Goal: Transaction & Acquisition: Purchase product/service

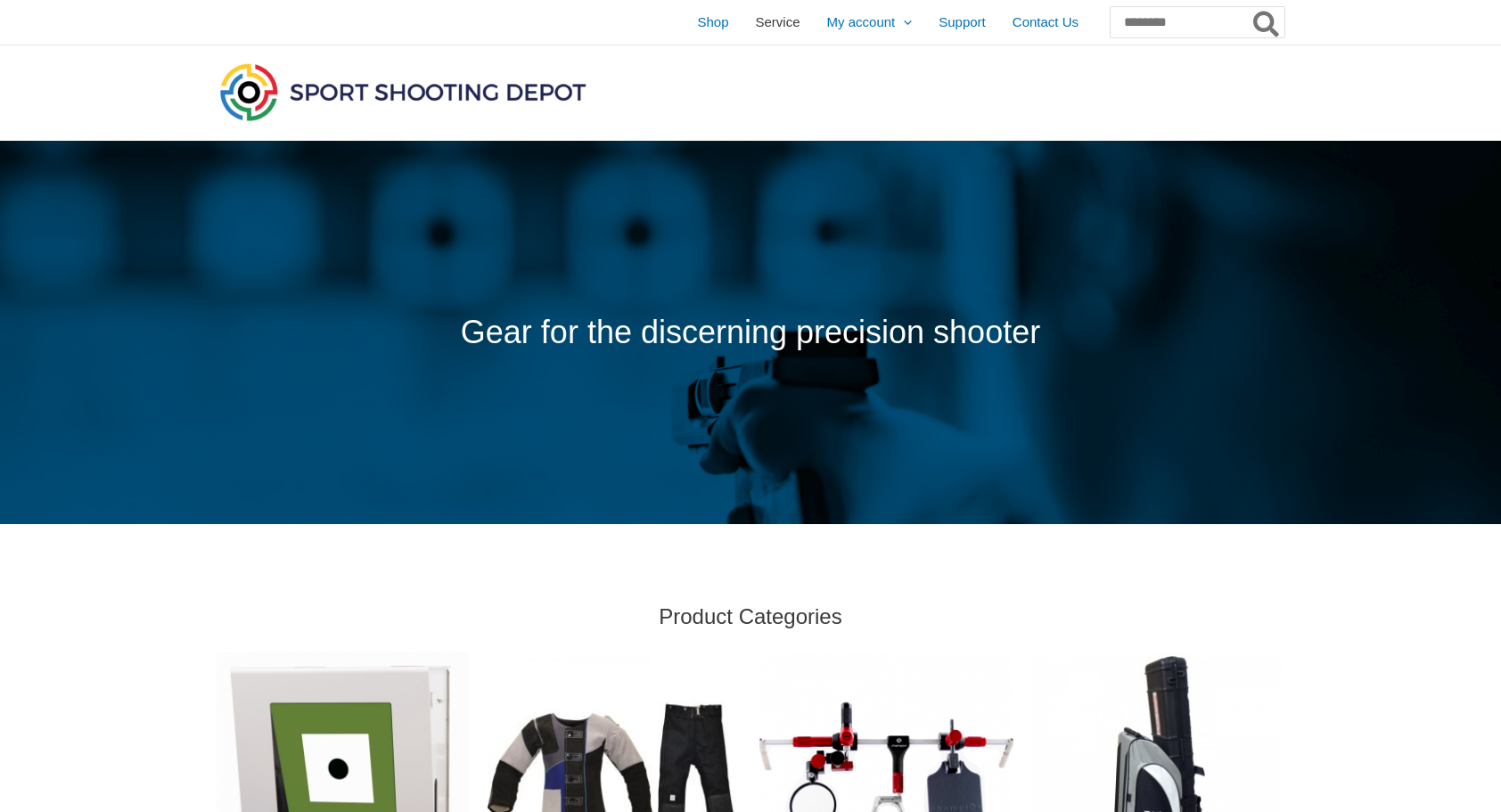
click at [756, 25] on span "Service" at bounding box center [778, 22] width 44 height 44
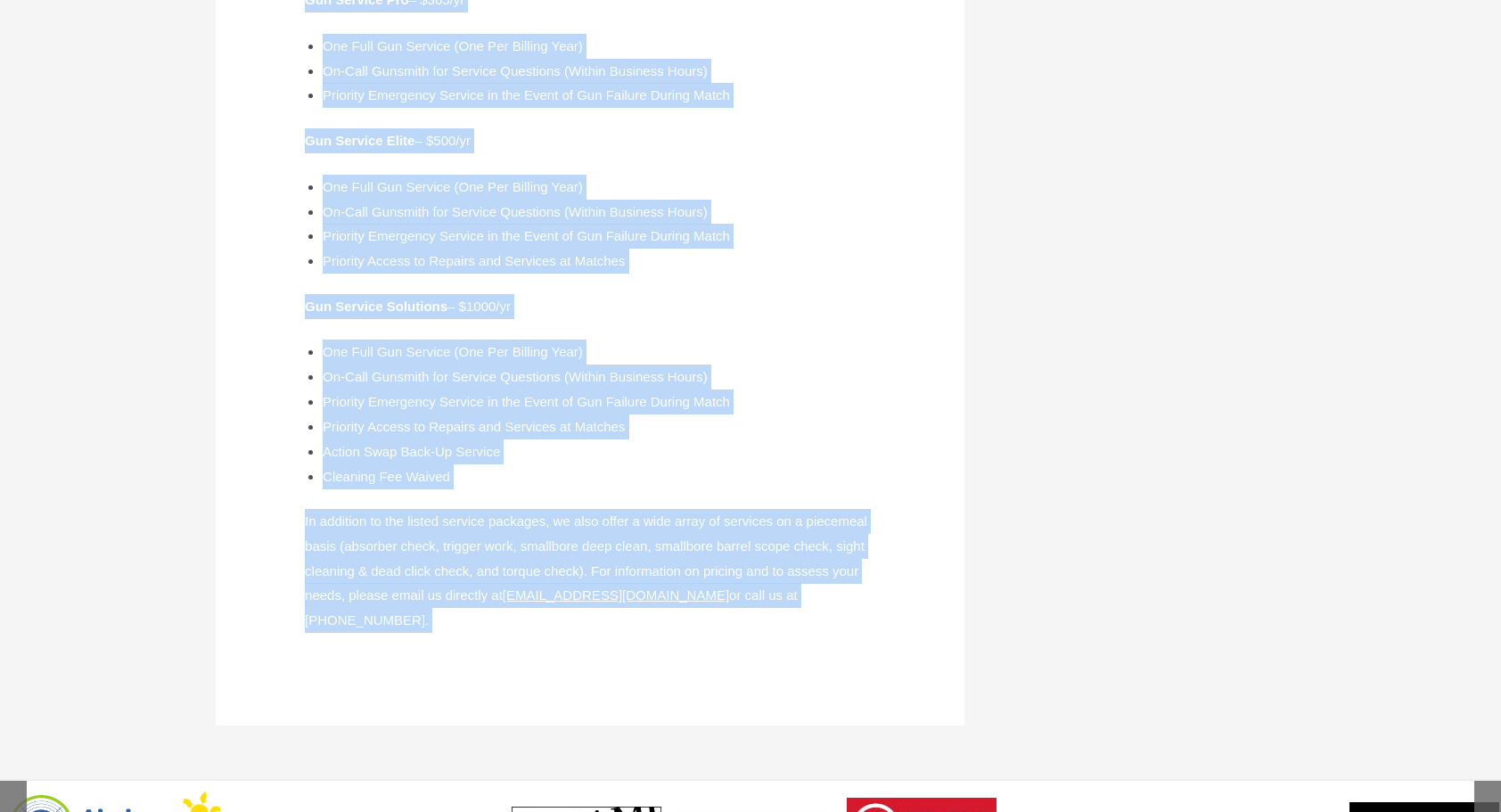
scroll to position [700, 0]
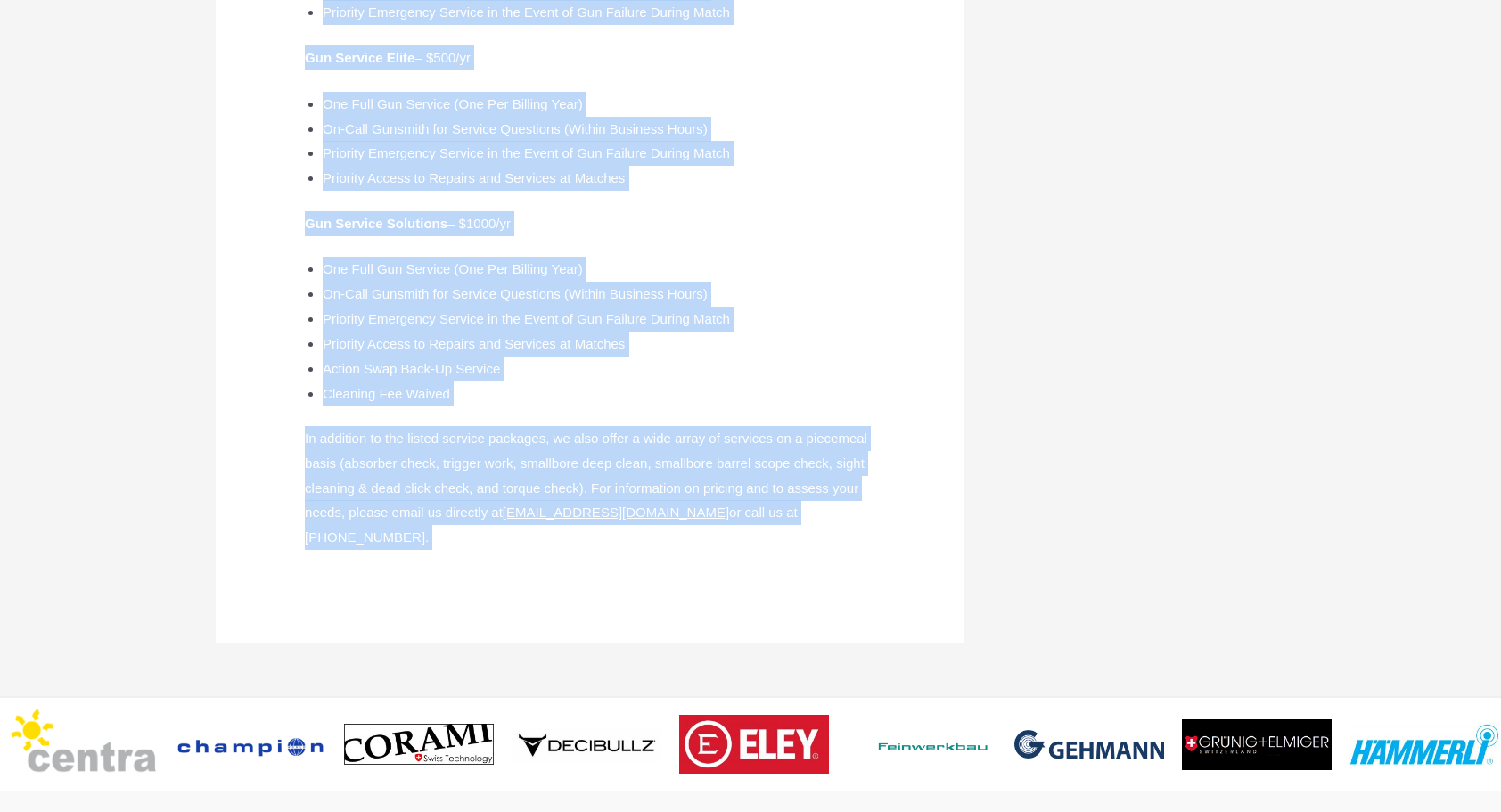
drag, startPoint x: 304, startPoint y: 219, endPoint x: 774, endPoint y: 572, distance: 587.8
click at [774, 572] on article "Service In partnership with Team Winning Solutions , we are very excited to ann…" at bounding box center [590, 67] width 749 height 1148
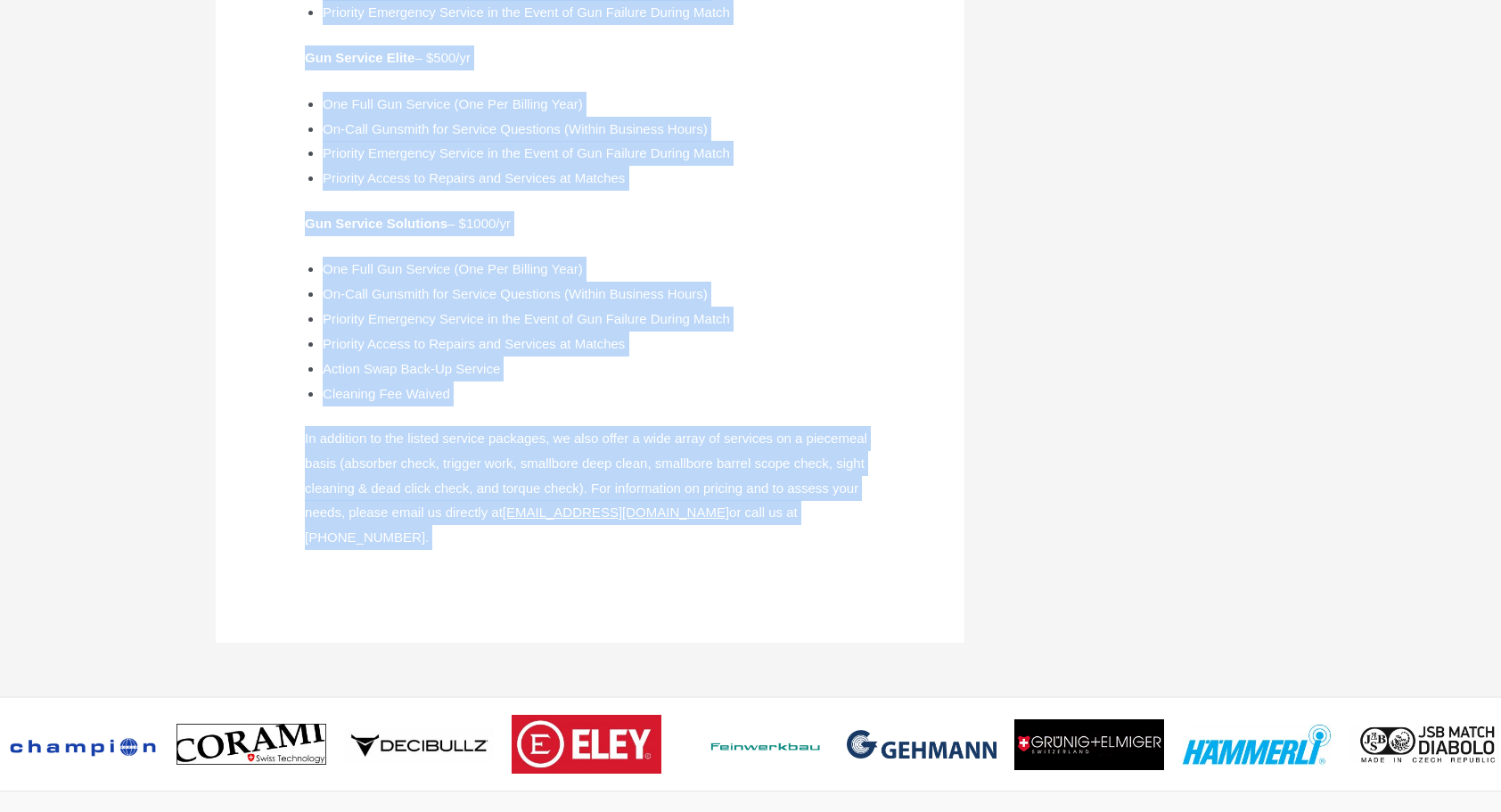
copy div "In partnership with Team Winning Solutions , we are very excited to announce th…"
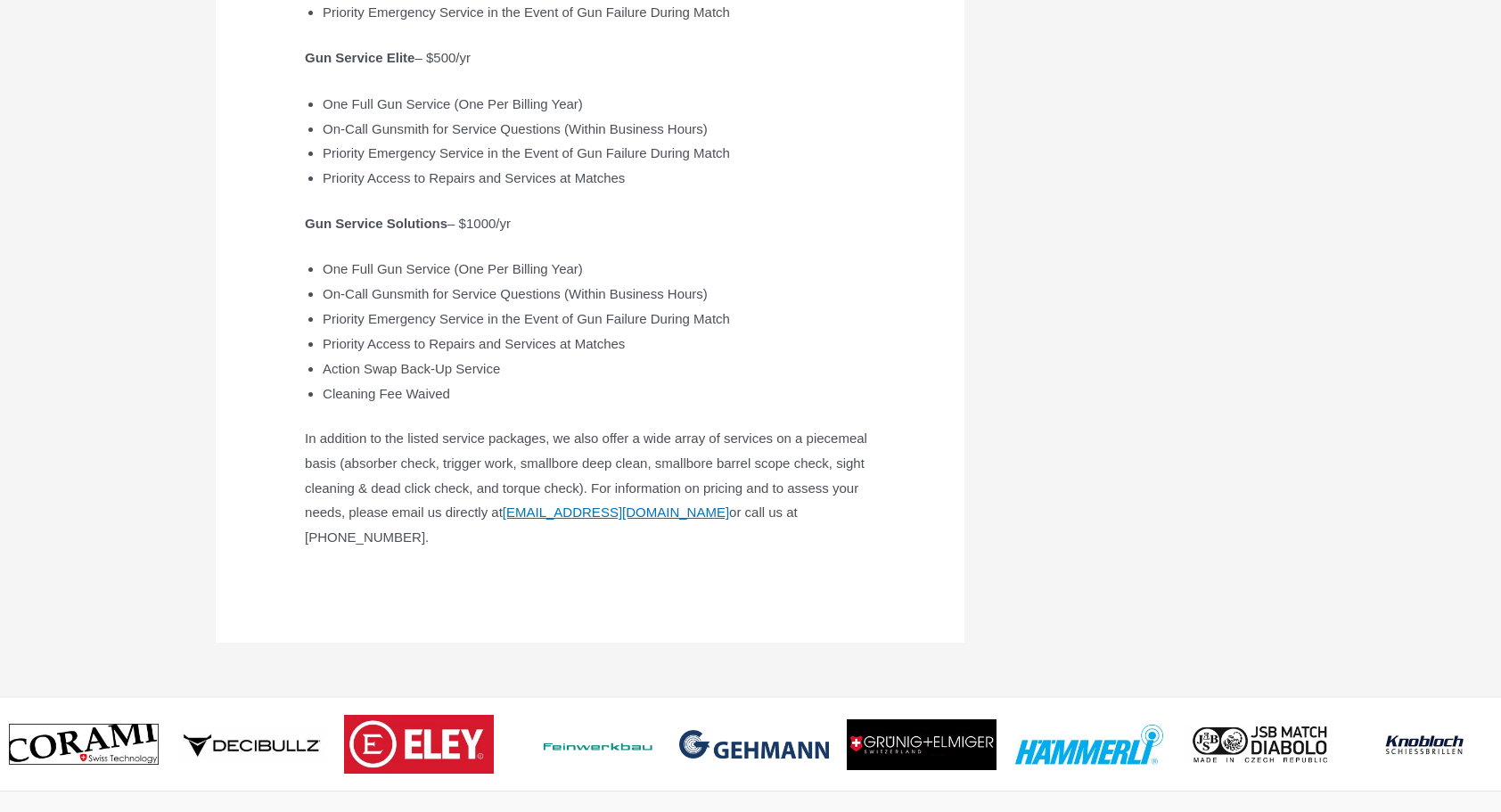
click at [1138, 274] on div at bounding box center [1125, 79] width 321 height 1170
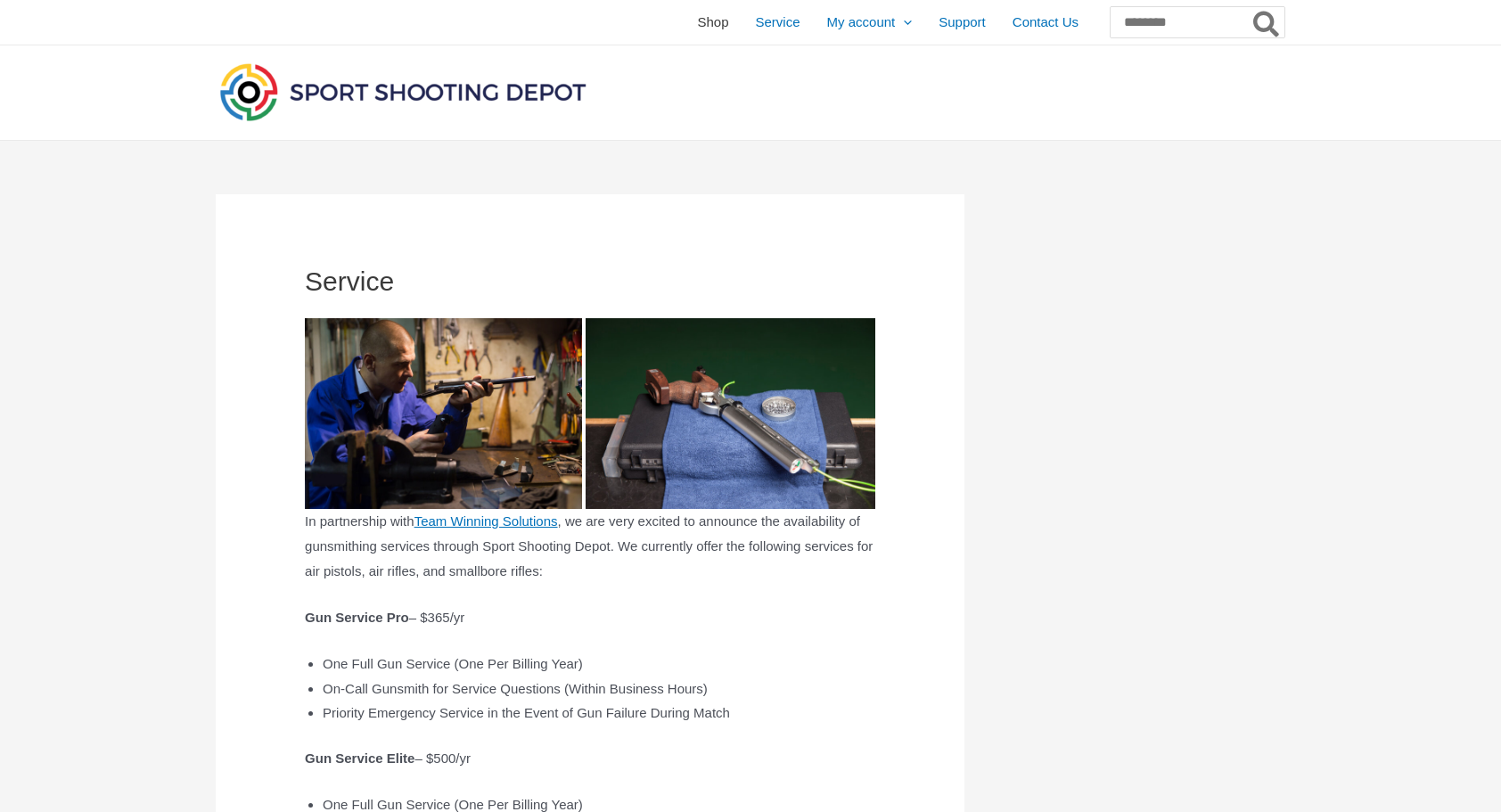
click at [697, 20] on span "Shop" at bounding box center [713, 22] width 31 height 44
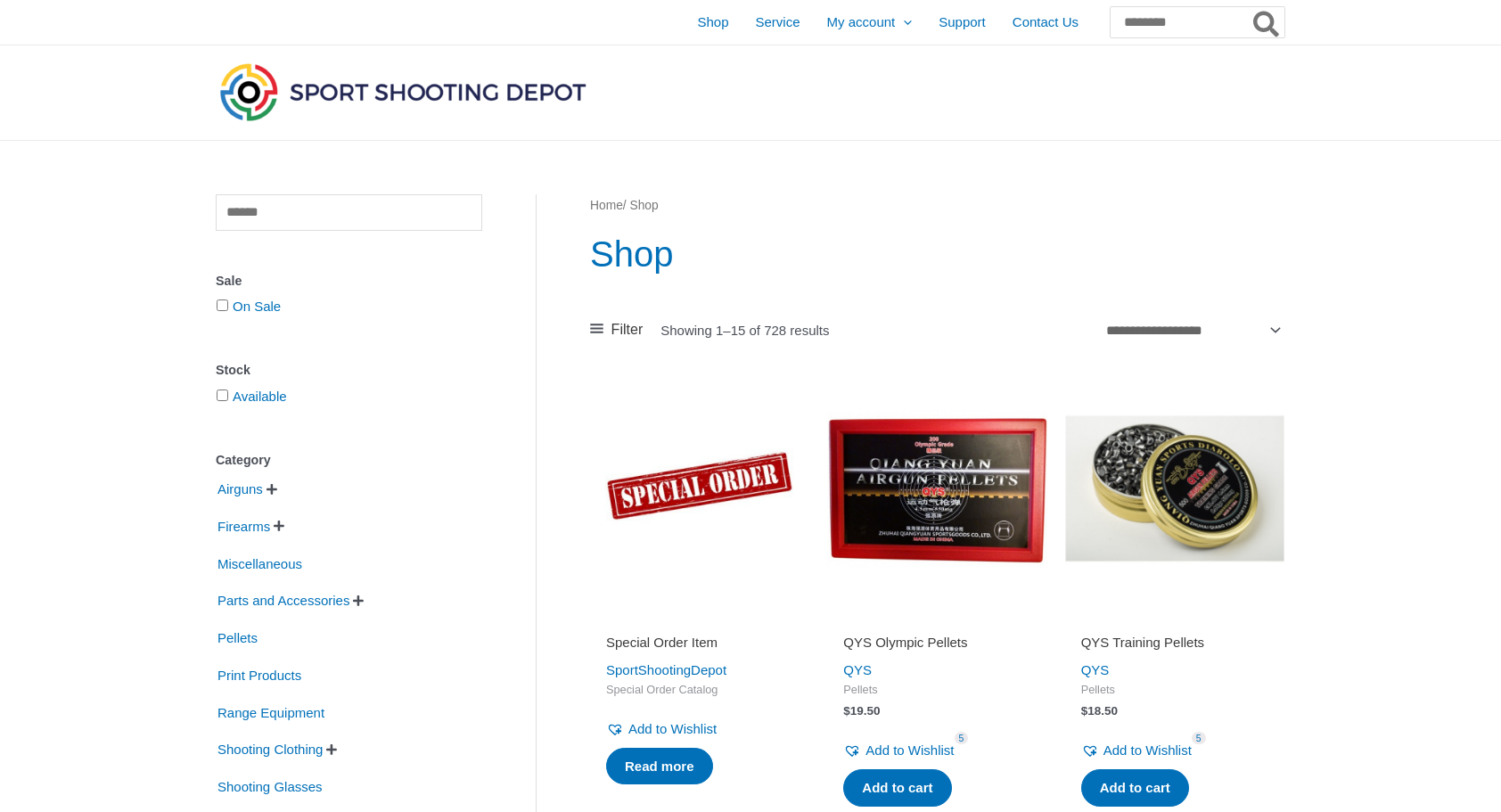
click at [947, 497] on img at bounding box center [936, 488] width 219 height 219
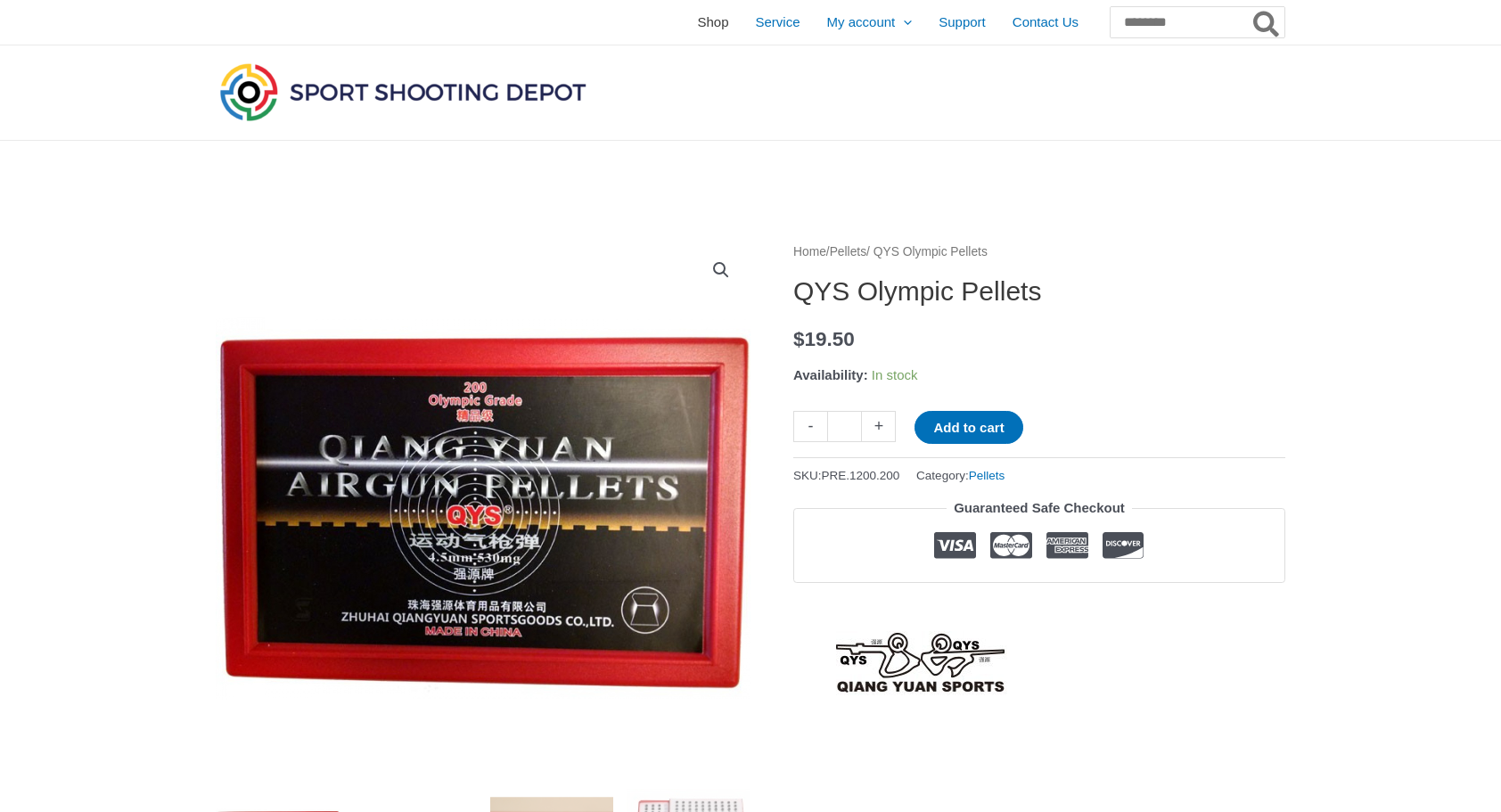
click at [697, 22] on span "Shop" at bounding box center [713, 22] width 31 height 44
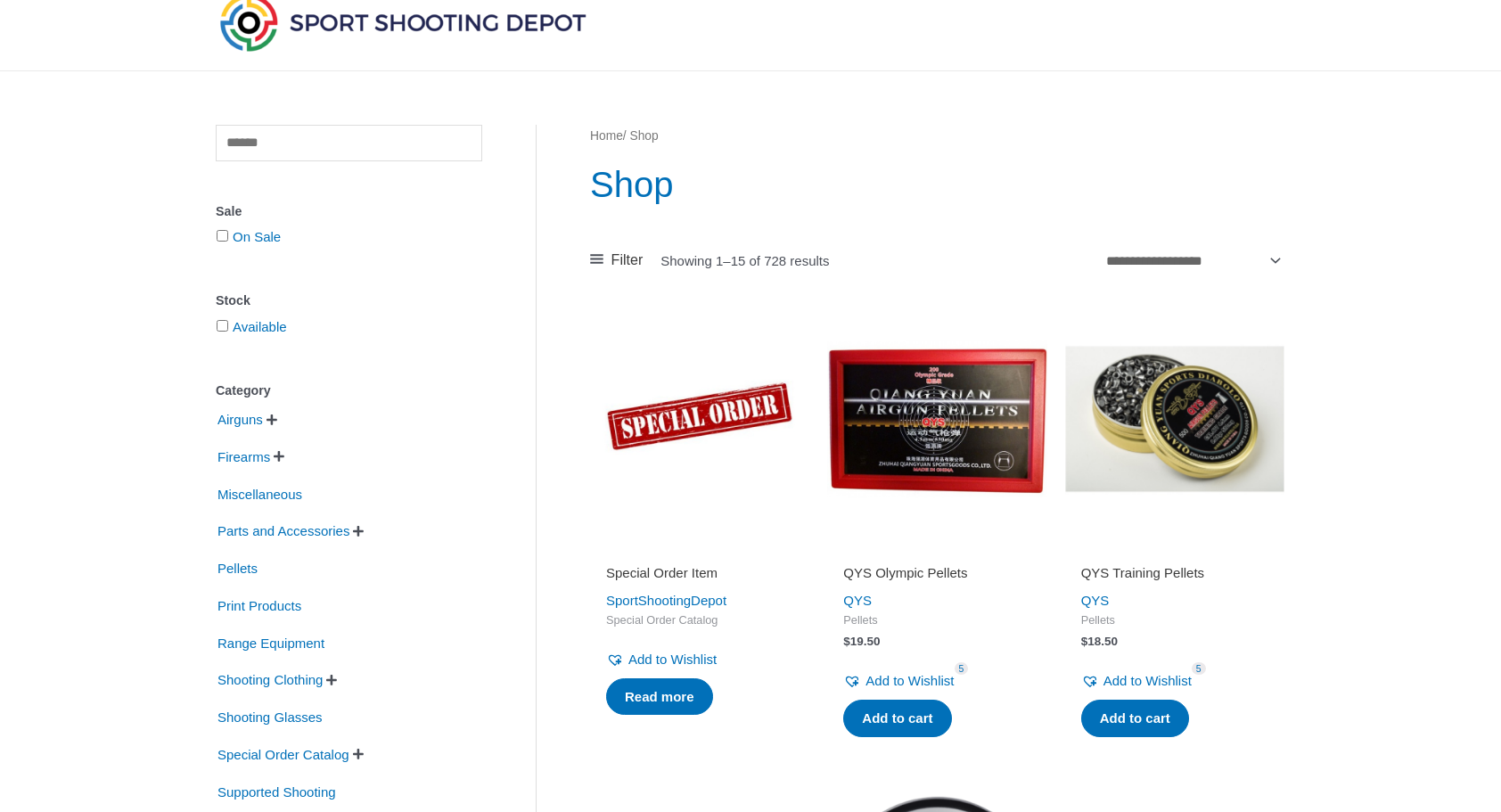
scroll to position [66, 0]
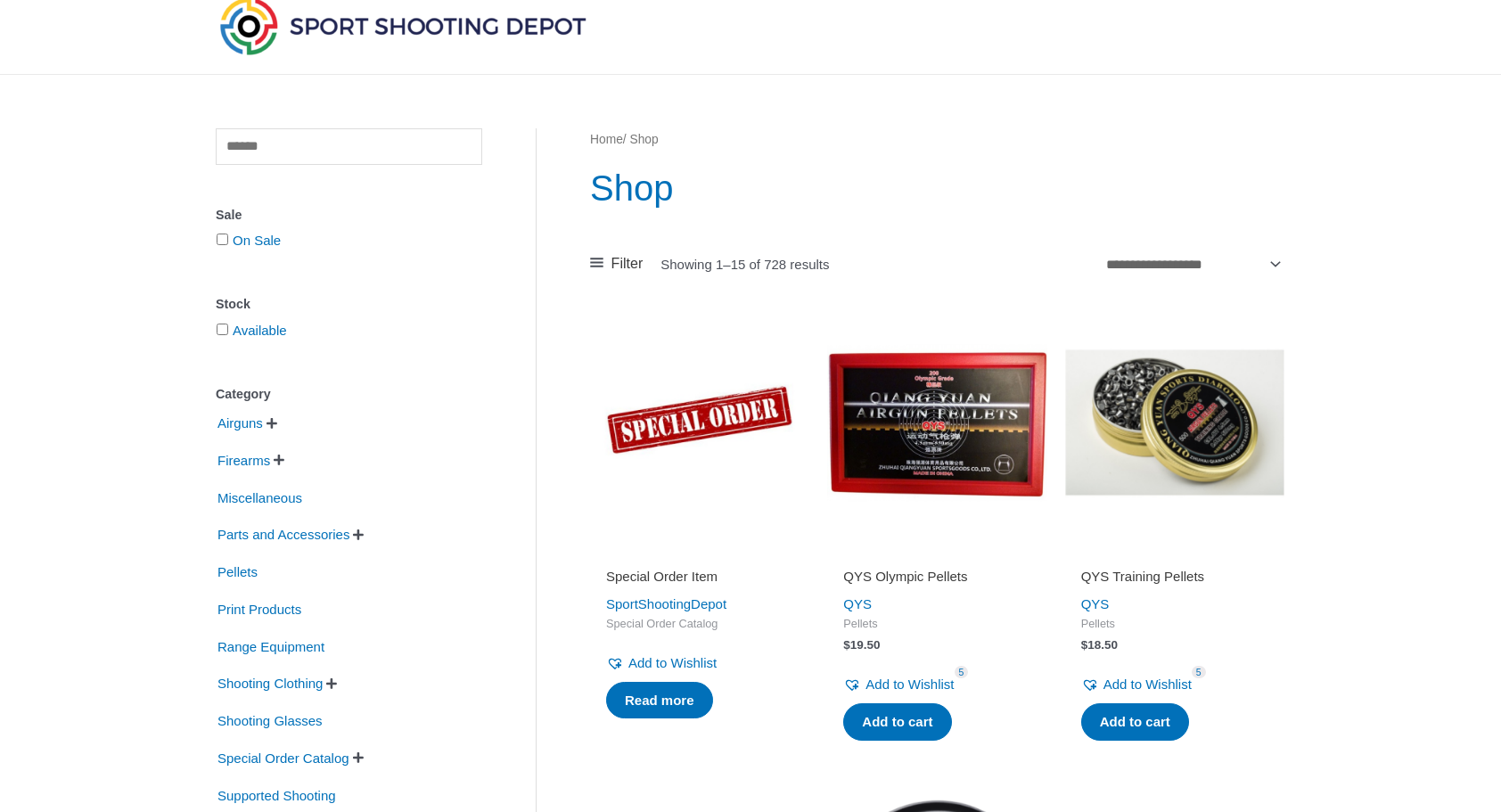
click at [337, 685] on span "" at bounding box center [332, 684] width 11 height 13
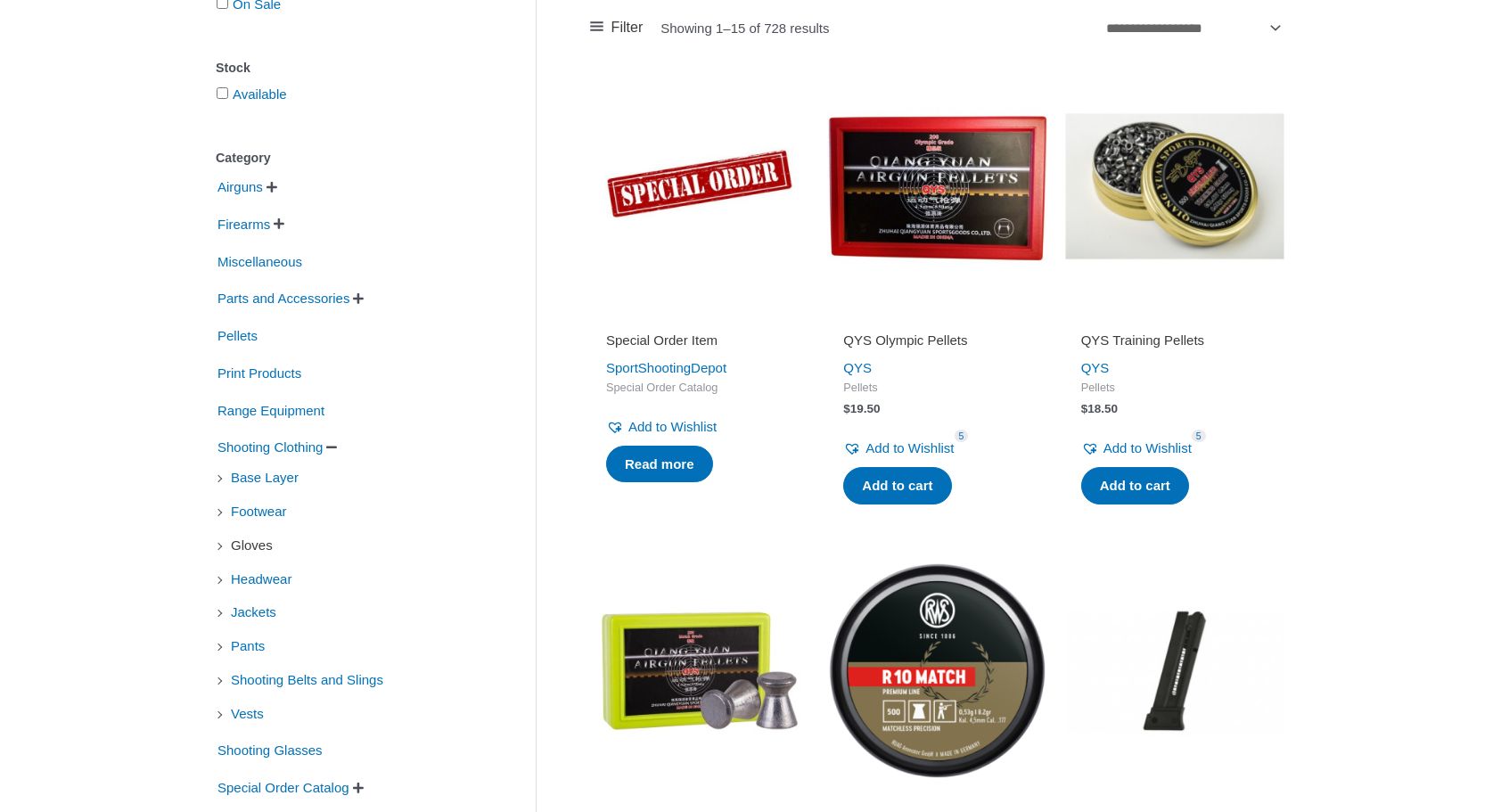
scroll to position [303, 0]
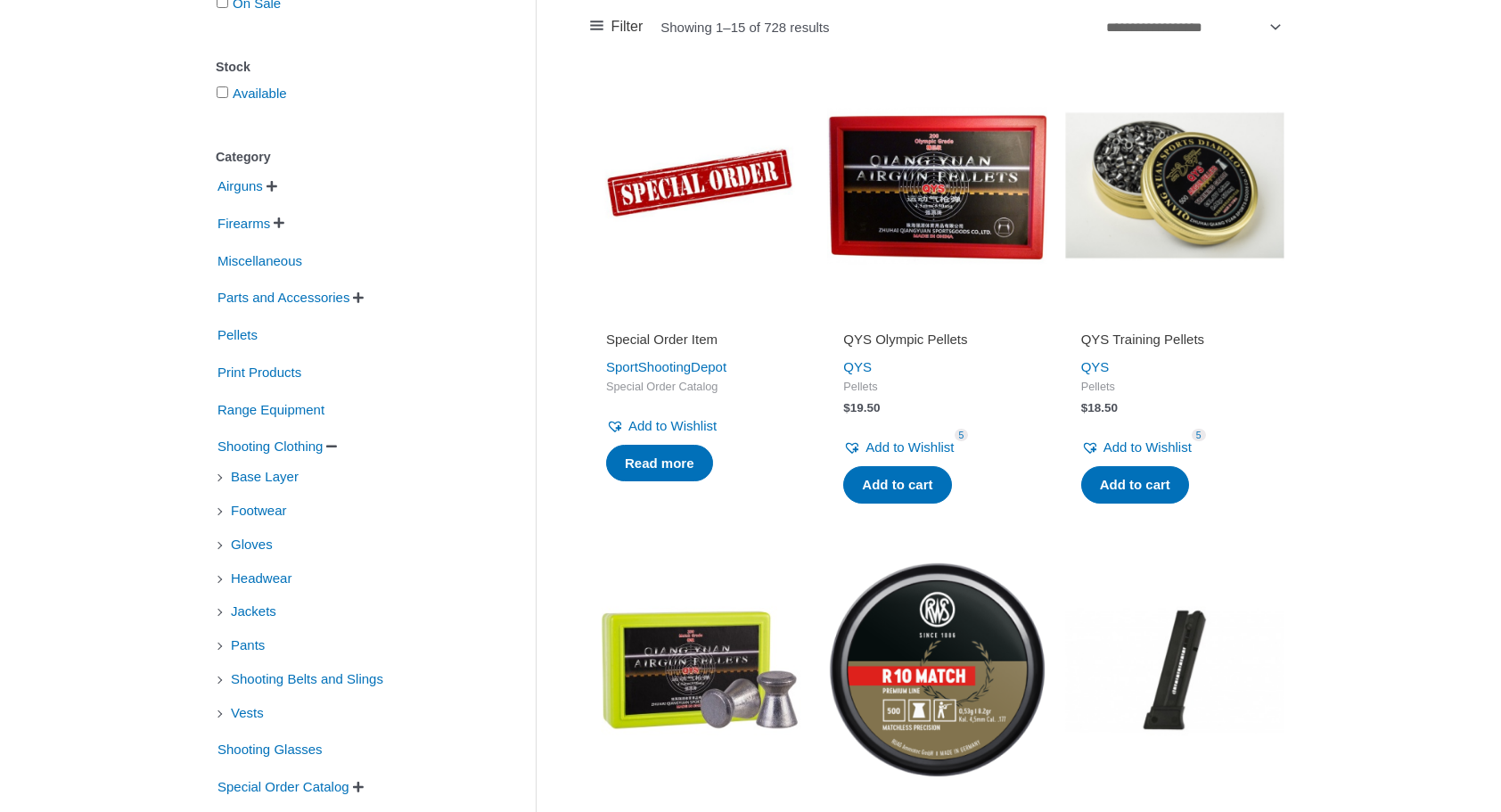
click at [219, 508] on li "Footwear" at bounding box center [348, 510] width 266 height 30
click at [240, 506] on span "Footwear" at bounding box center [259, 510] width 60 height 30
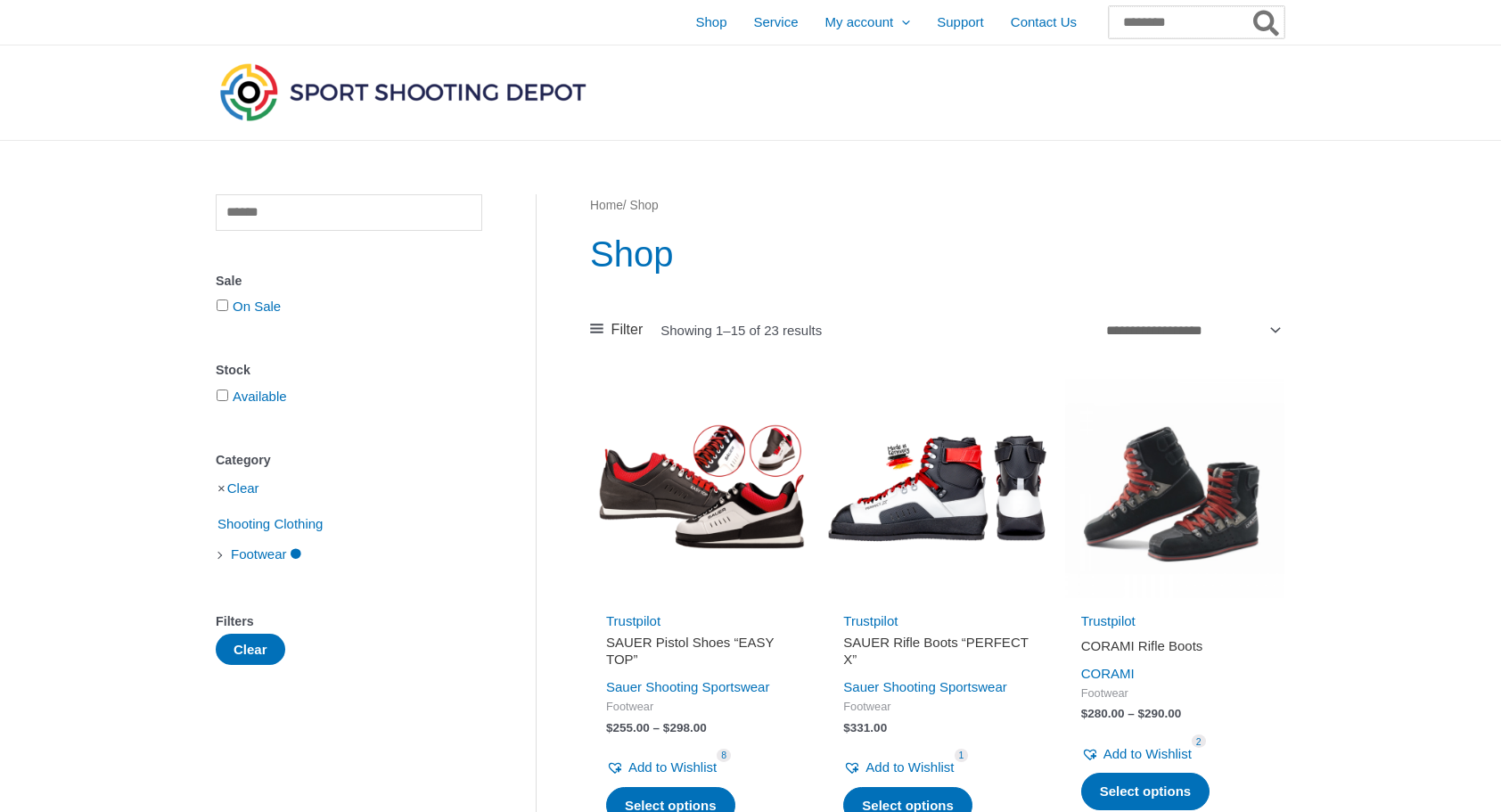
click at [1143, 23] on input "Search for:" at bounding box center [1197, 22] width 176 height 32
type input "*****"
click at [1250, 6] on button "Search" at bounding box center [1267, 22] width 35 height 32
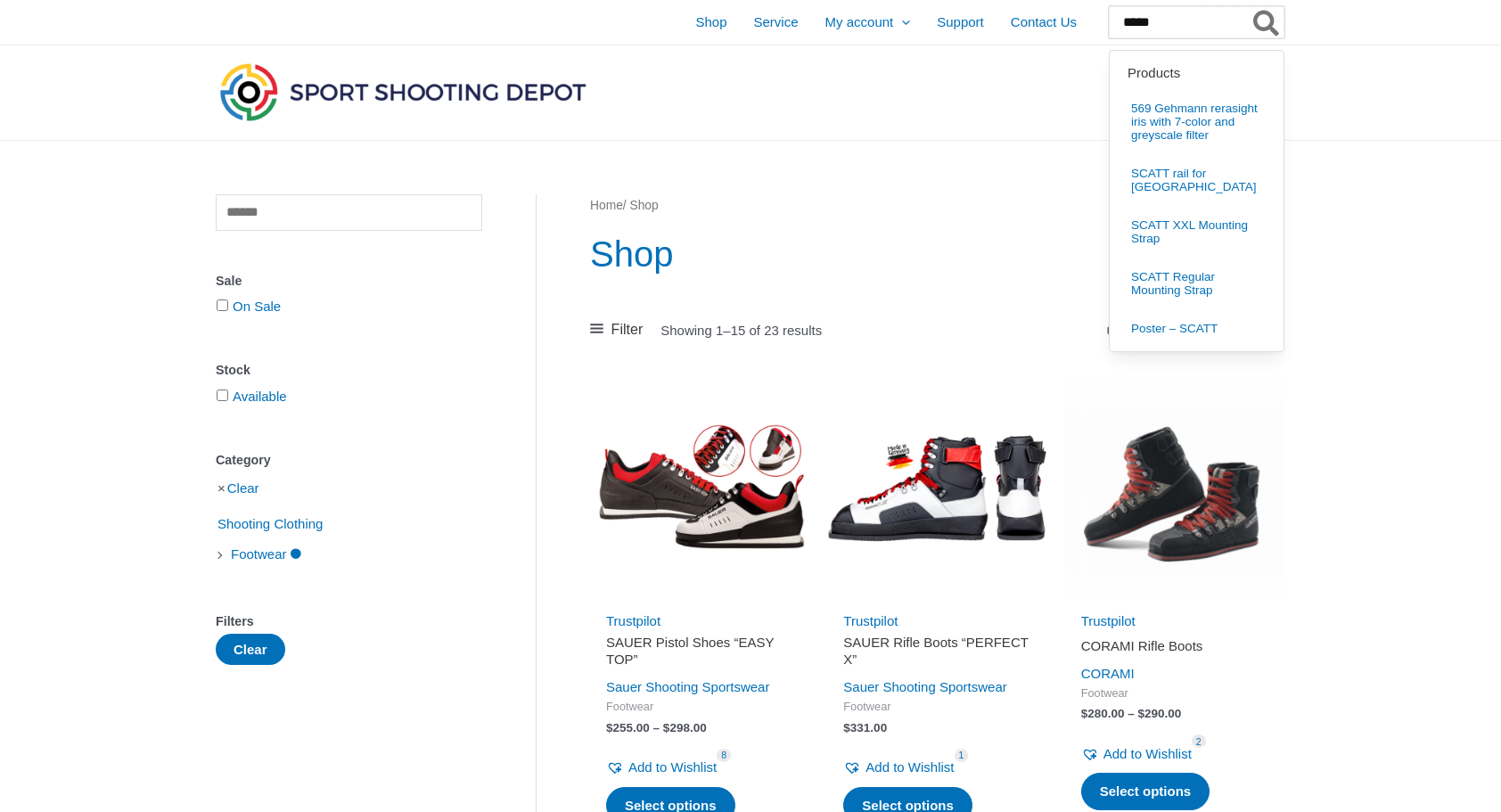
click at [1250, 6] on button "Search" at bounding box center [1267, 22] width 35 height 32
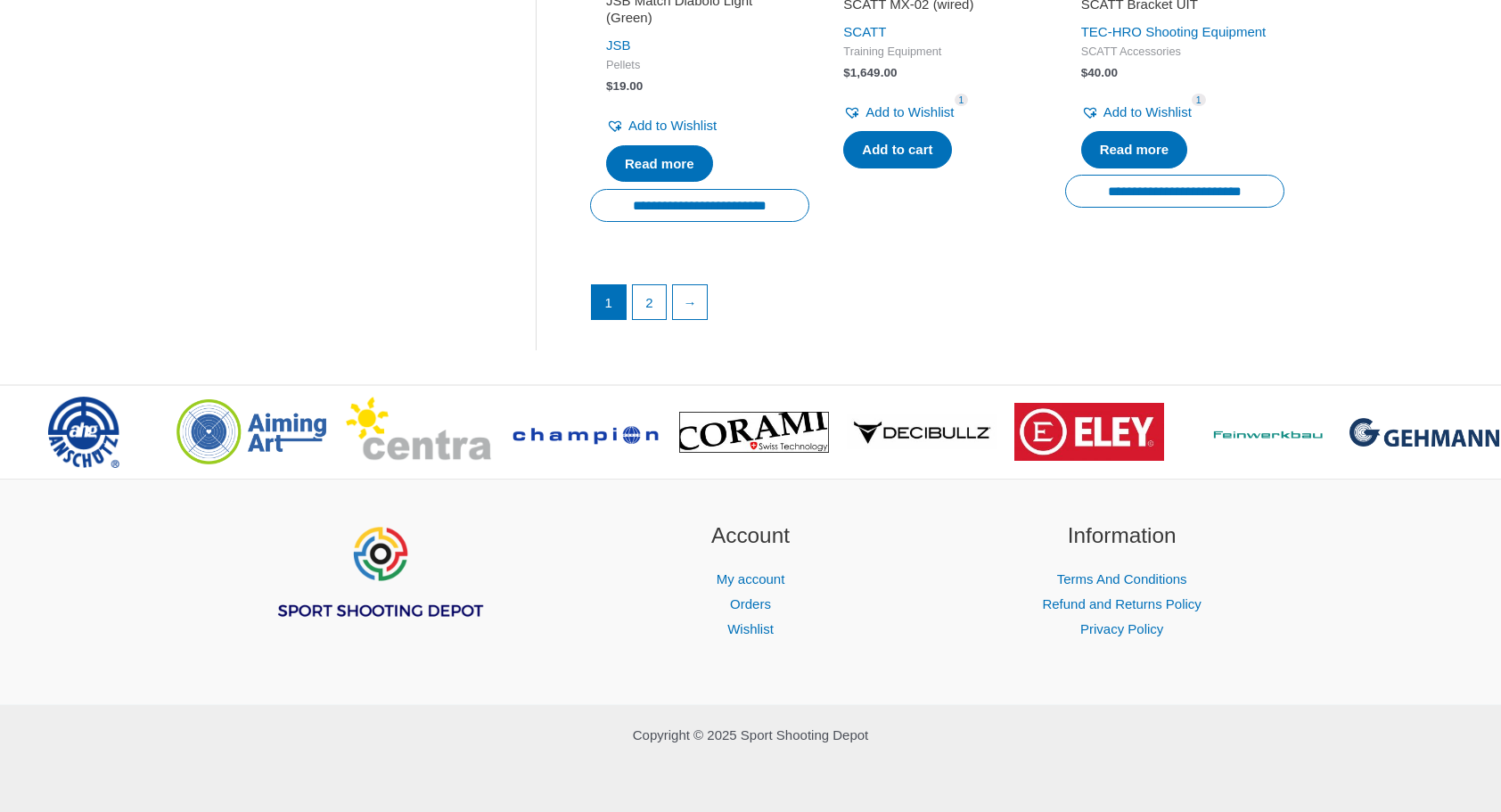
scroll to position [2678, 0]
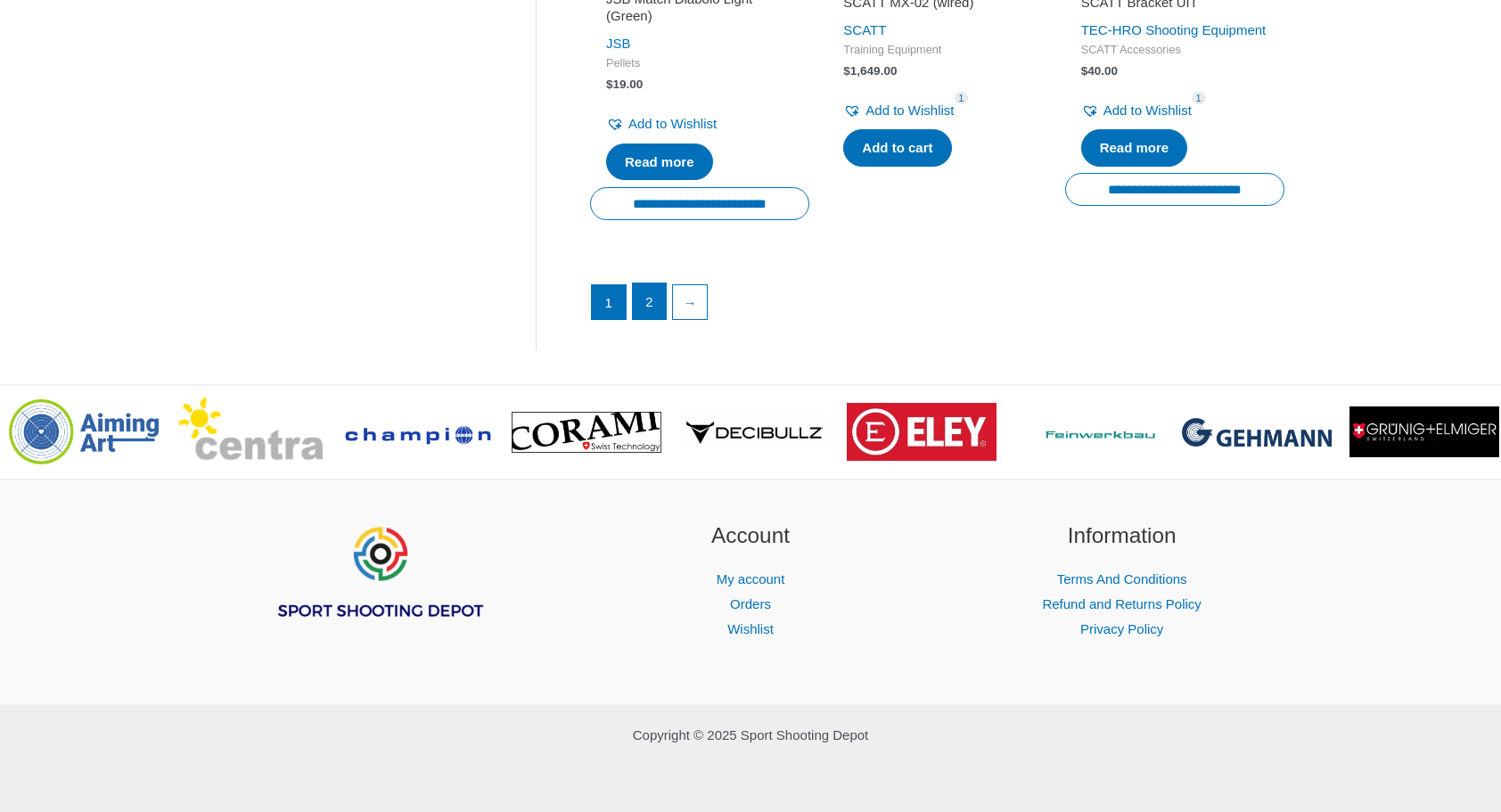
click at [642, 302] on link "2" at bounding box center [650, 301] width 34 height 36
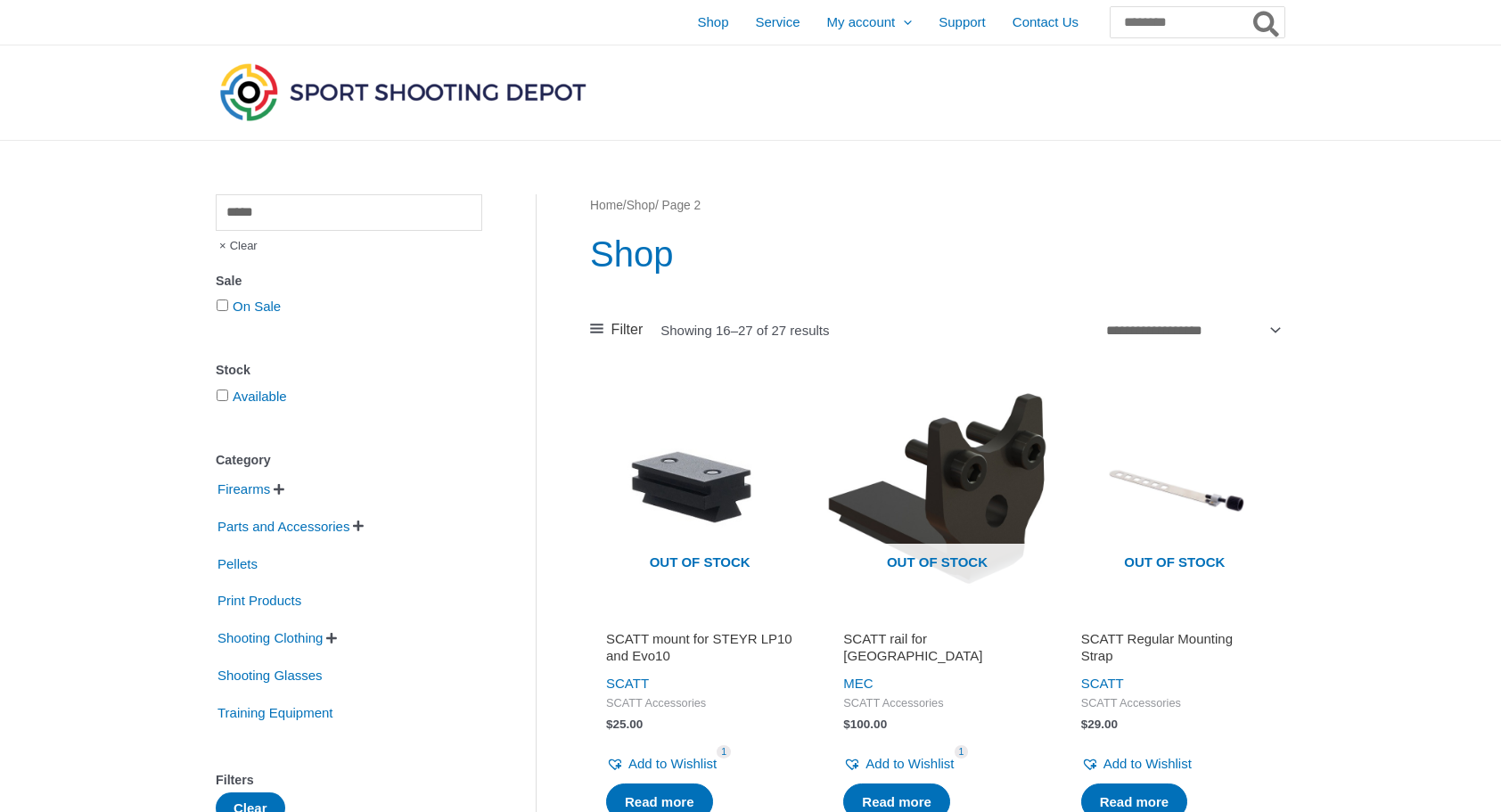
click at [353, 71] on img at bounding box center [402, 91] width 374 height 66
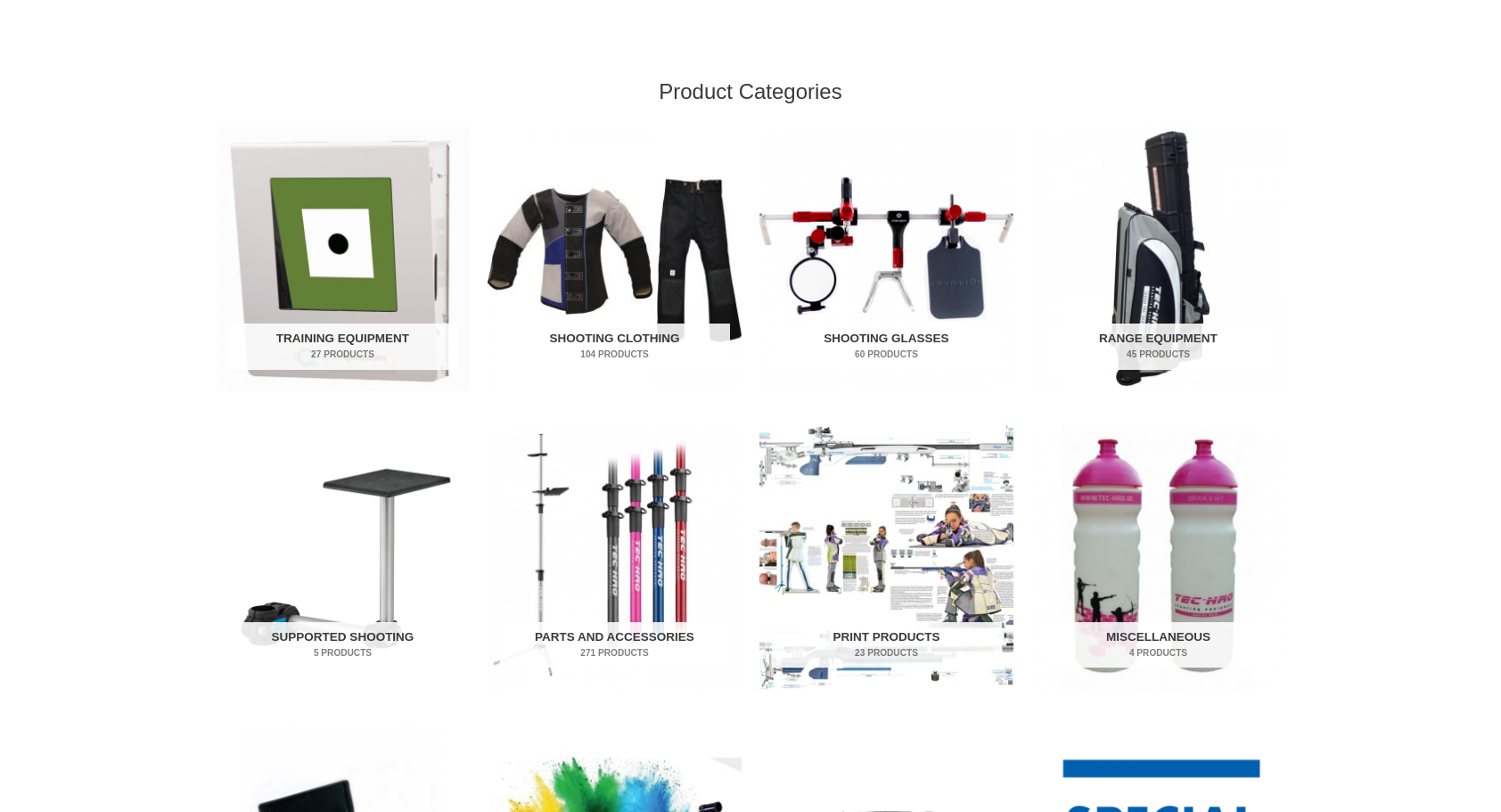
scroll to position [529, 0]
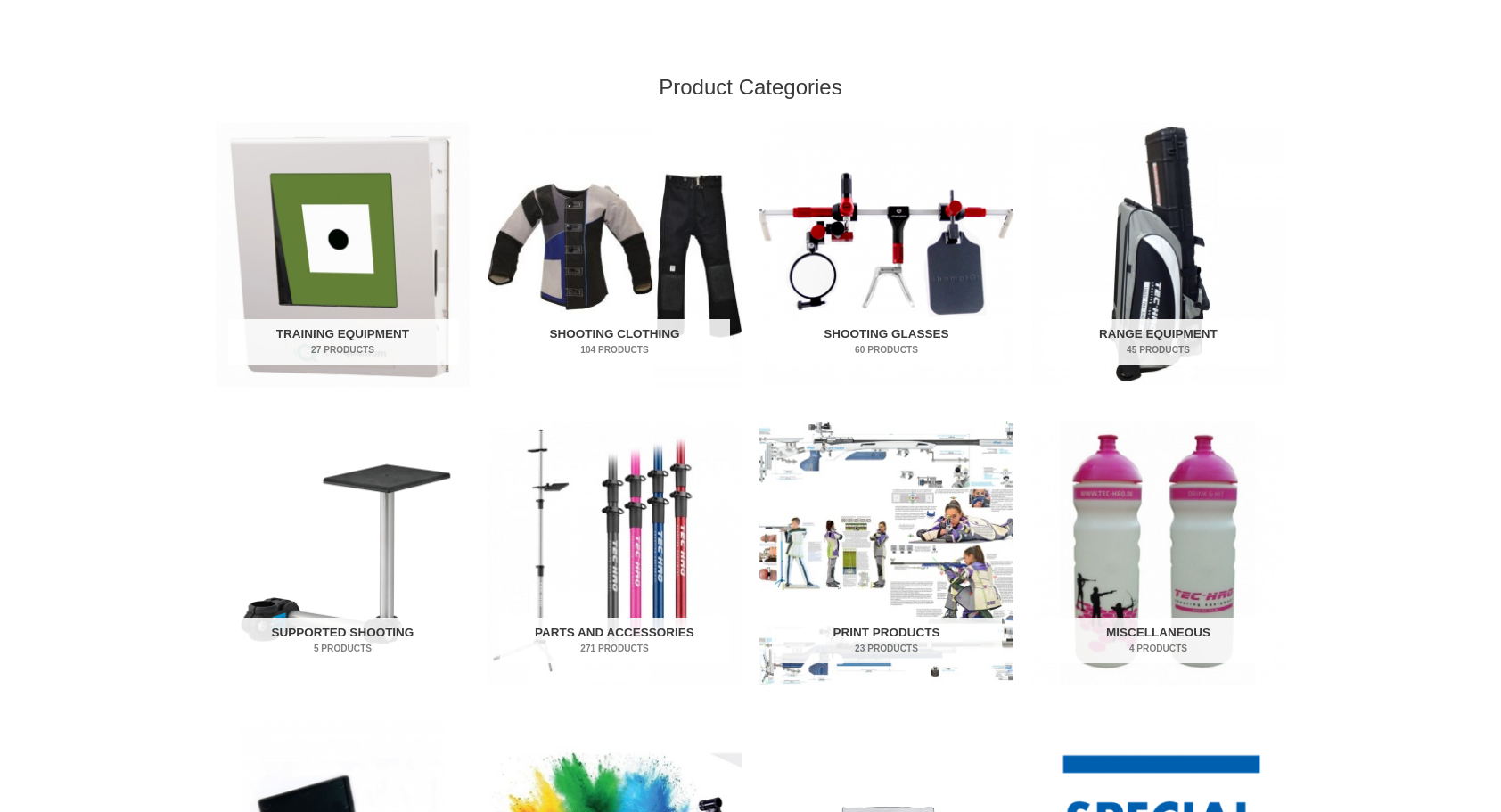
click at [870, 333] on h2 "Shooting Glasses 60 Products" at bounding box center [886, 342] width 230 height 46
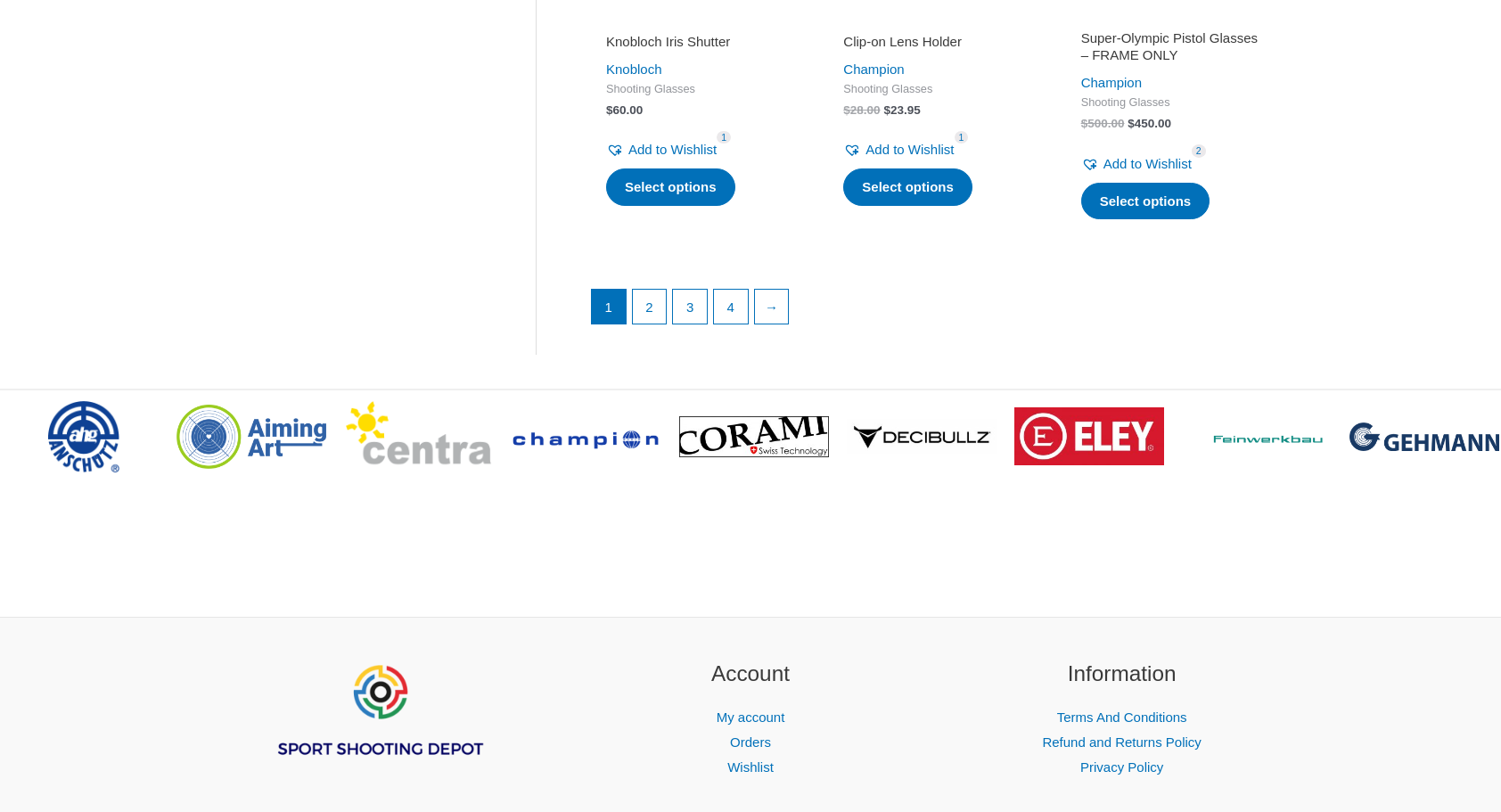
scroll to position [2692, 0]
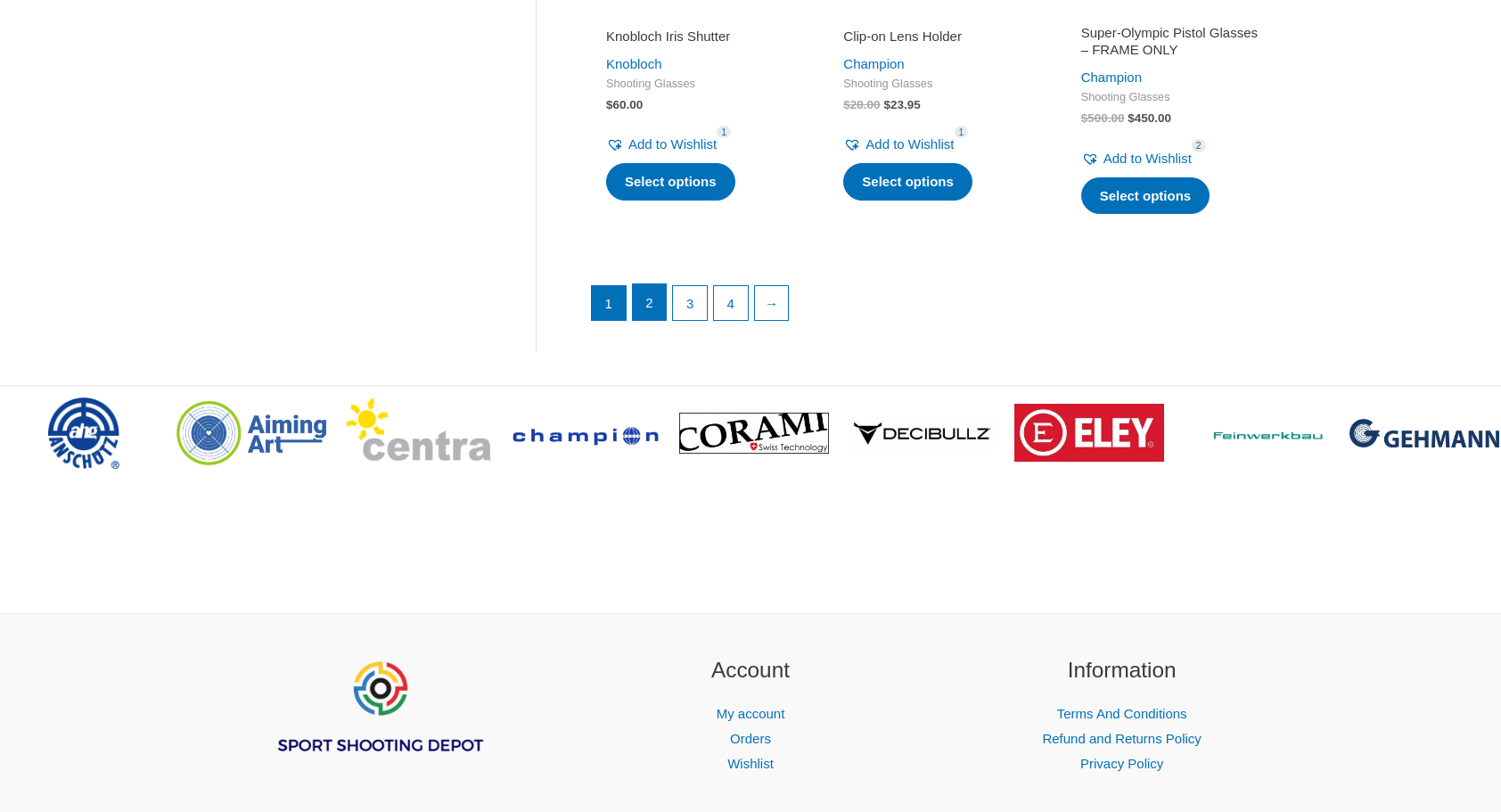
click at [649, 299] on link "2" at bounding box center [650, 302] width 34 height 36
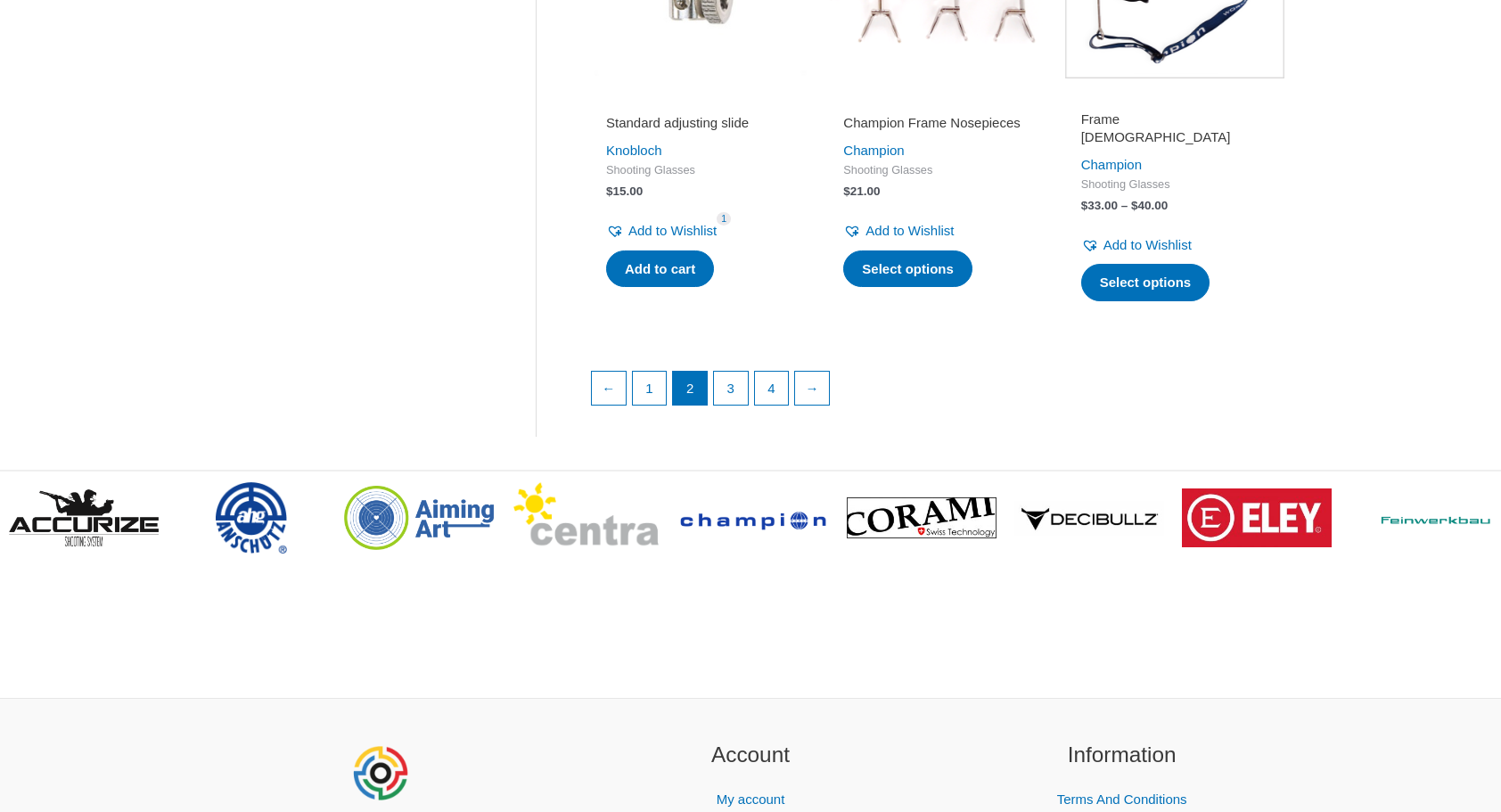
scroll to position [2605, 0]
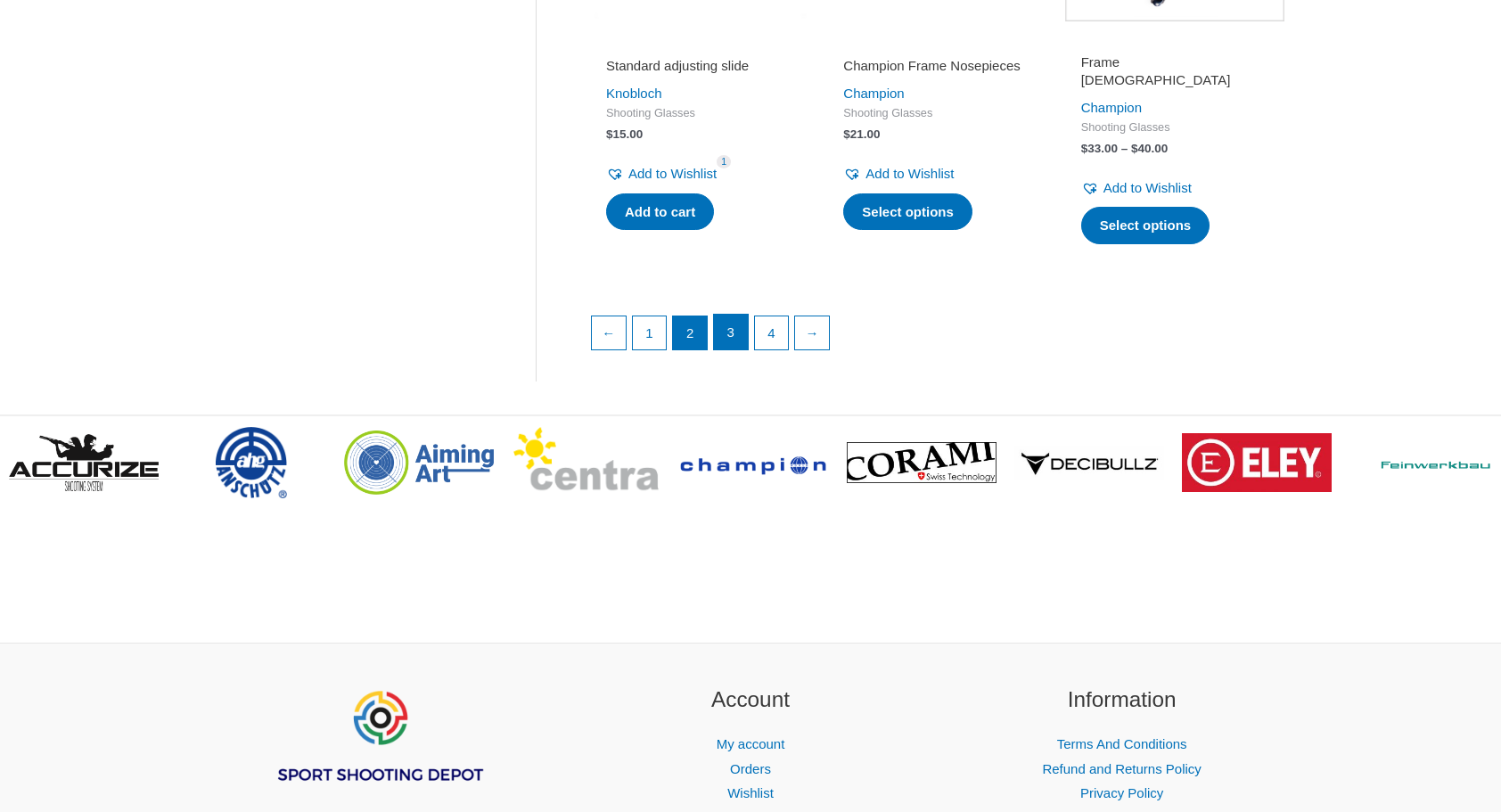
click at [738, 340] on link "3" at bounding box center [731, 332] width 34 height 36
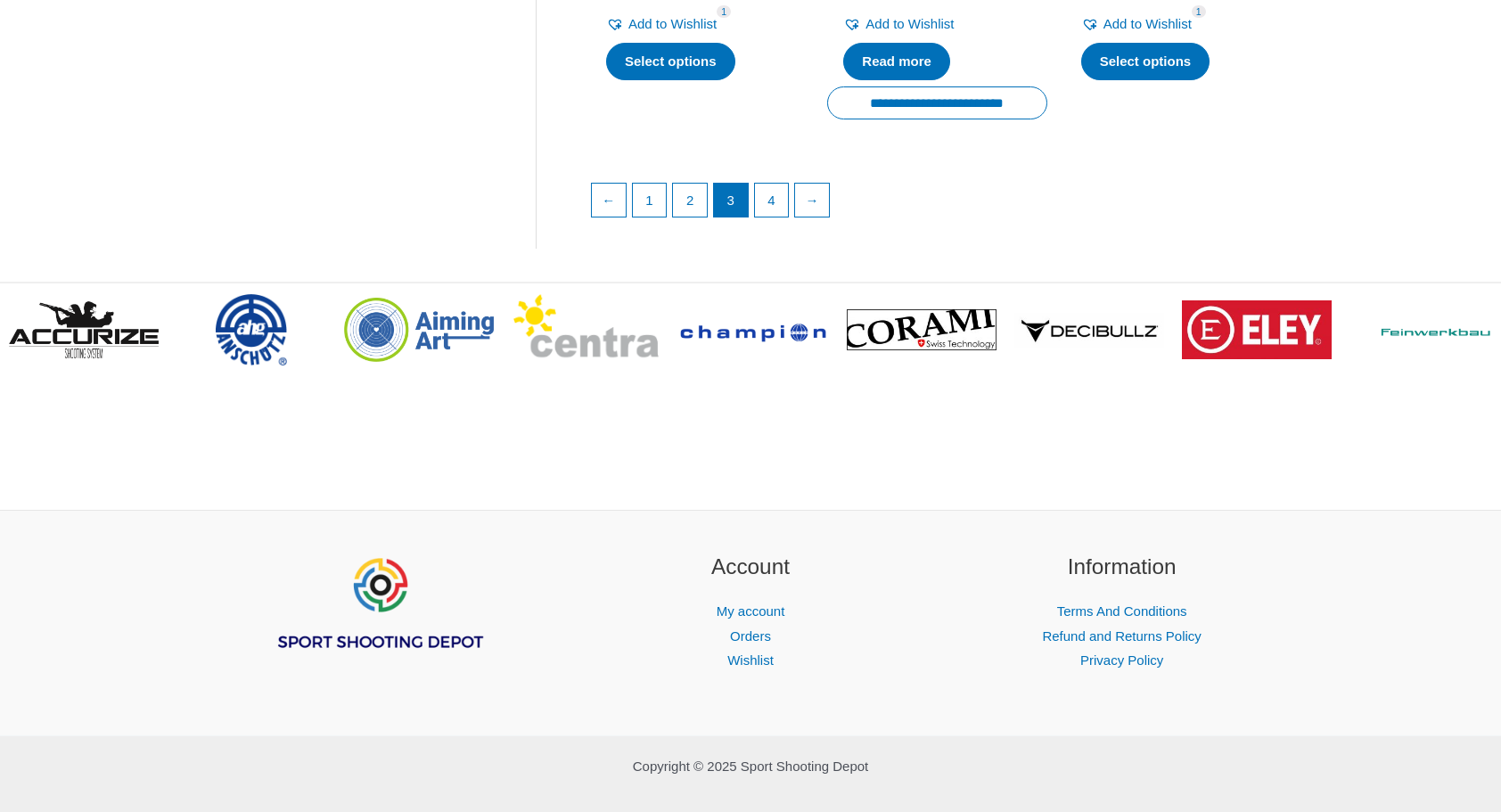
scroll to position [2800, 0]
click at [777, 190] on link "4" at bounding box center [772, 200] width 34 height 36
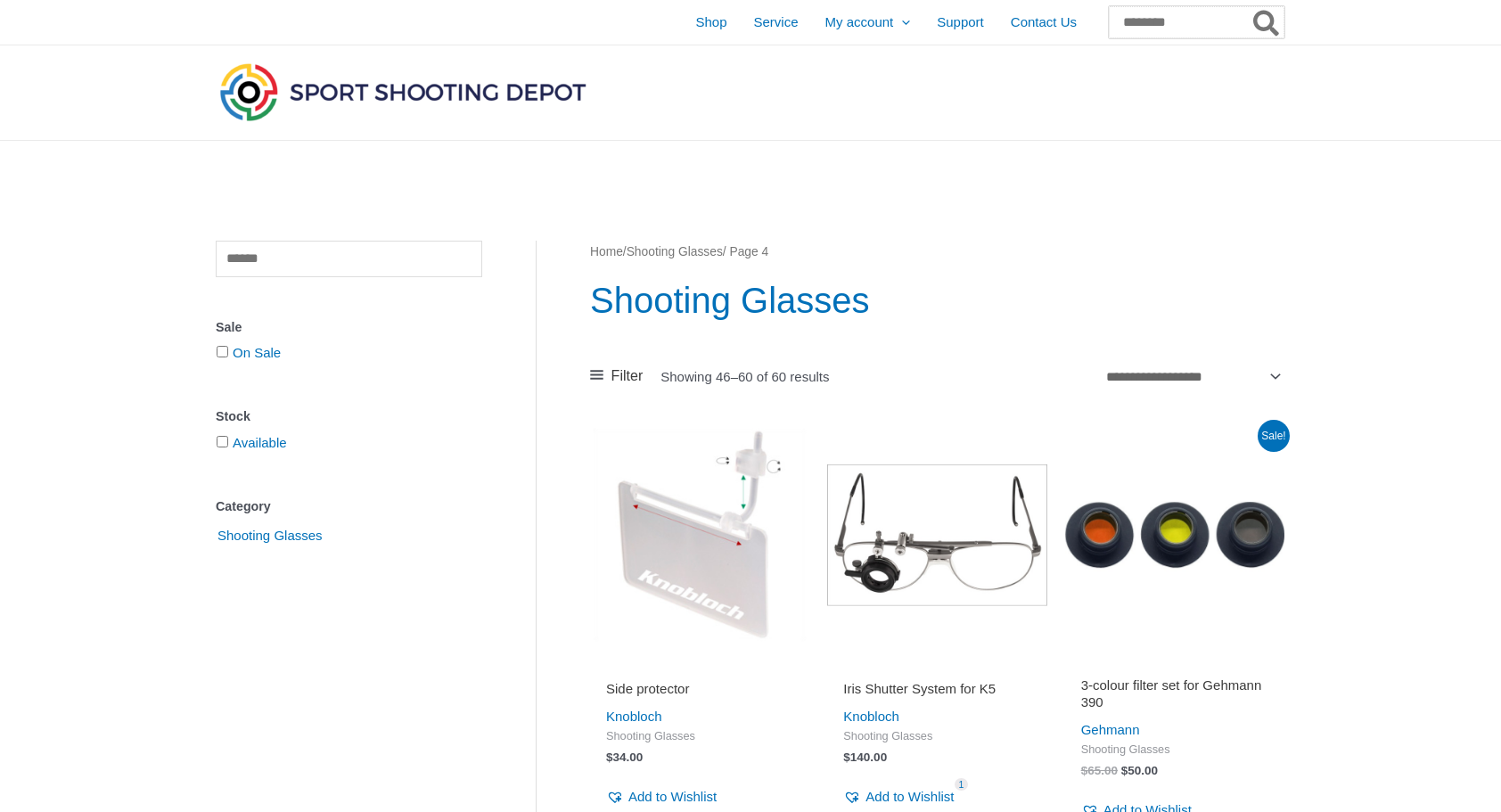
click at [1166, 19] on input "Search for:" at bounding box center [1197, 22] width 176 height 32
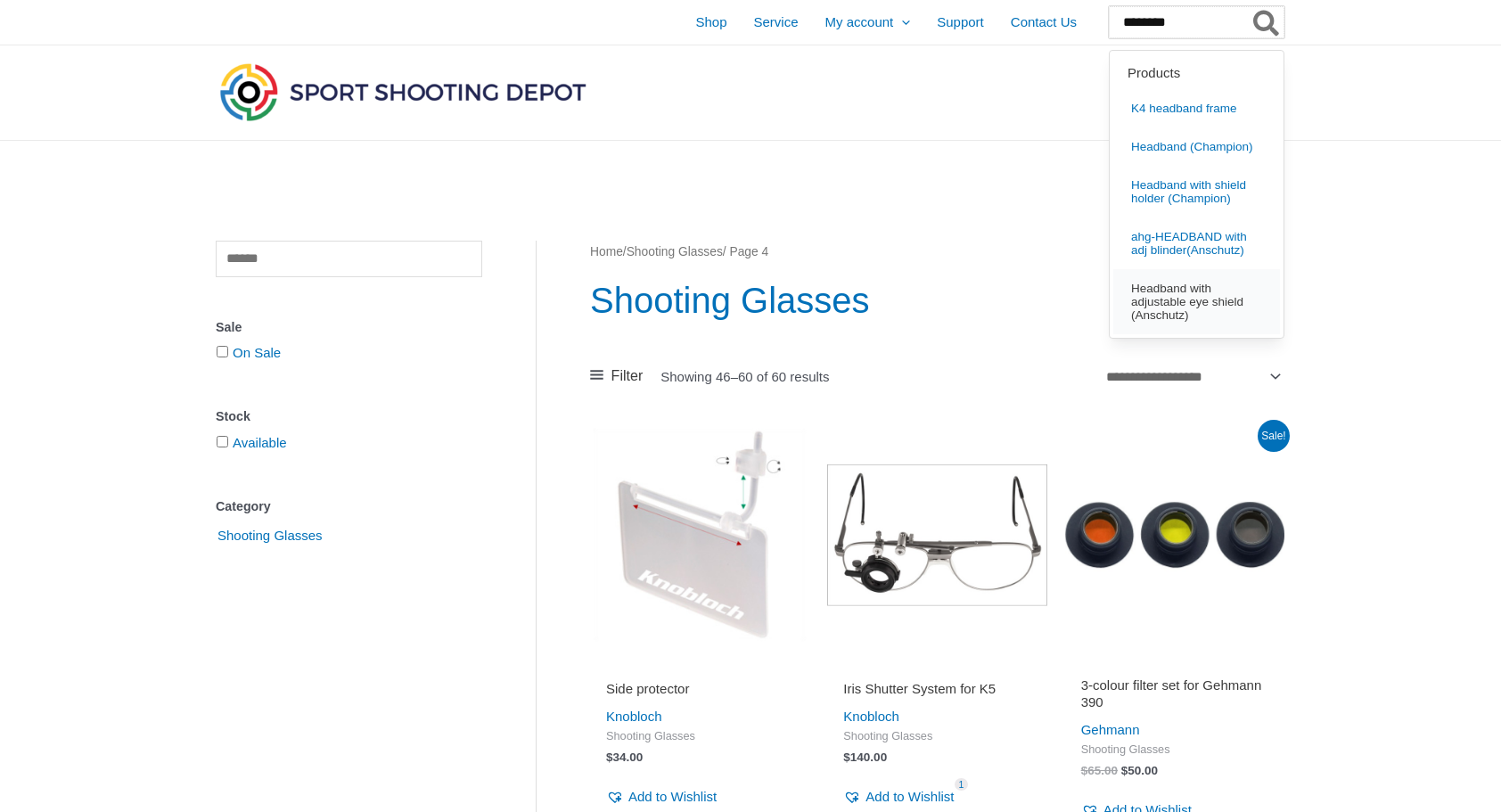
type input "********"
click at [1133, 297] on span "Headband with adjustable eye shield (Anschutz)" at bounding box center [1198, 302] width 129 height 40
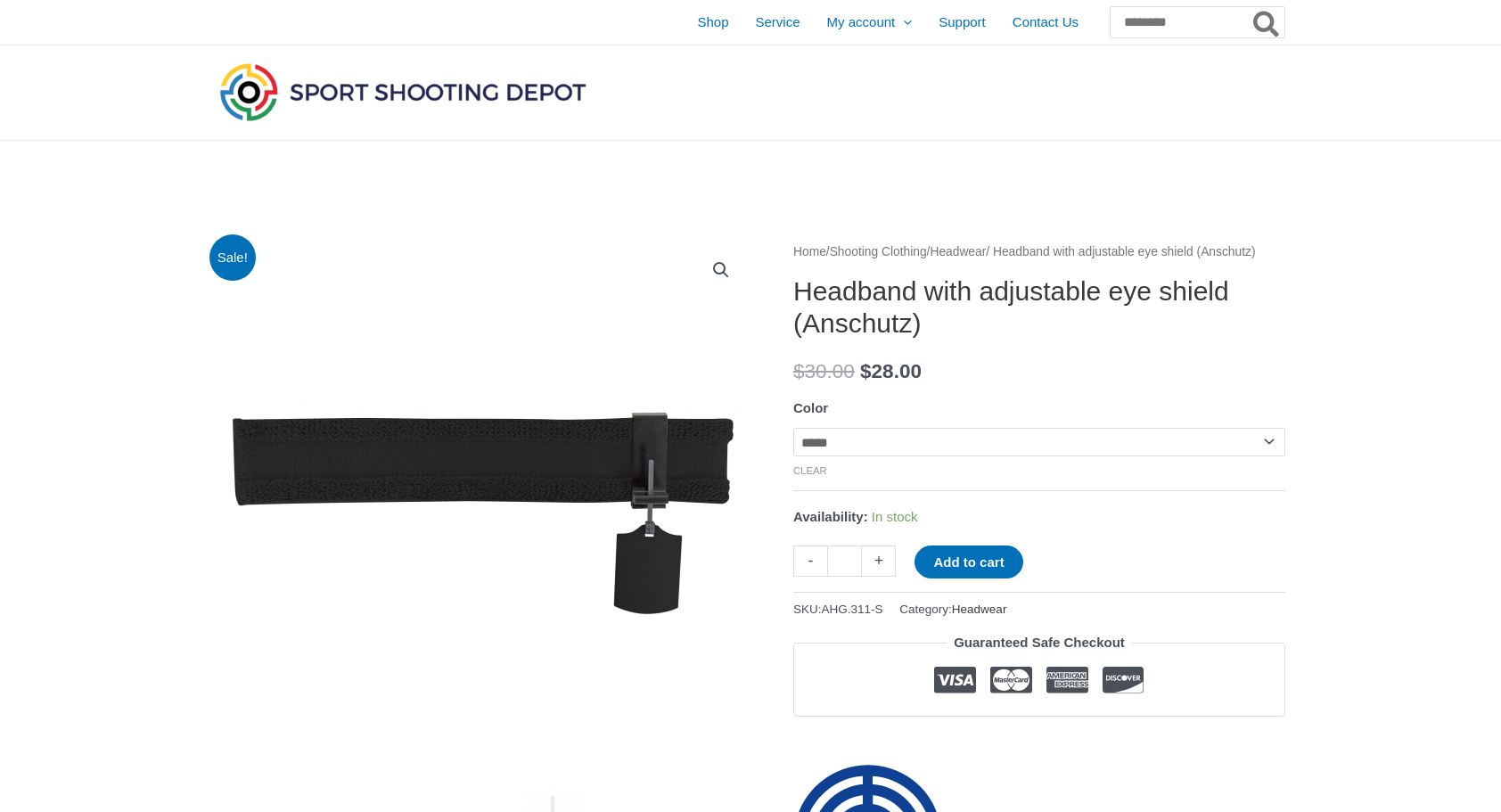
click at [989, 616] on link "Headwear" at bounding box center [980, 609] width 55 height 13
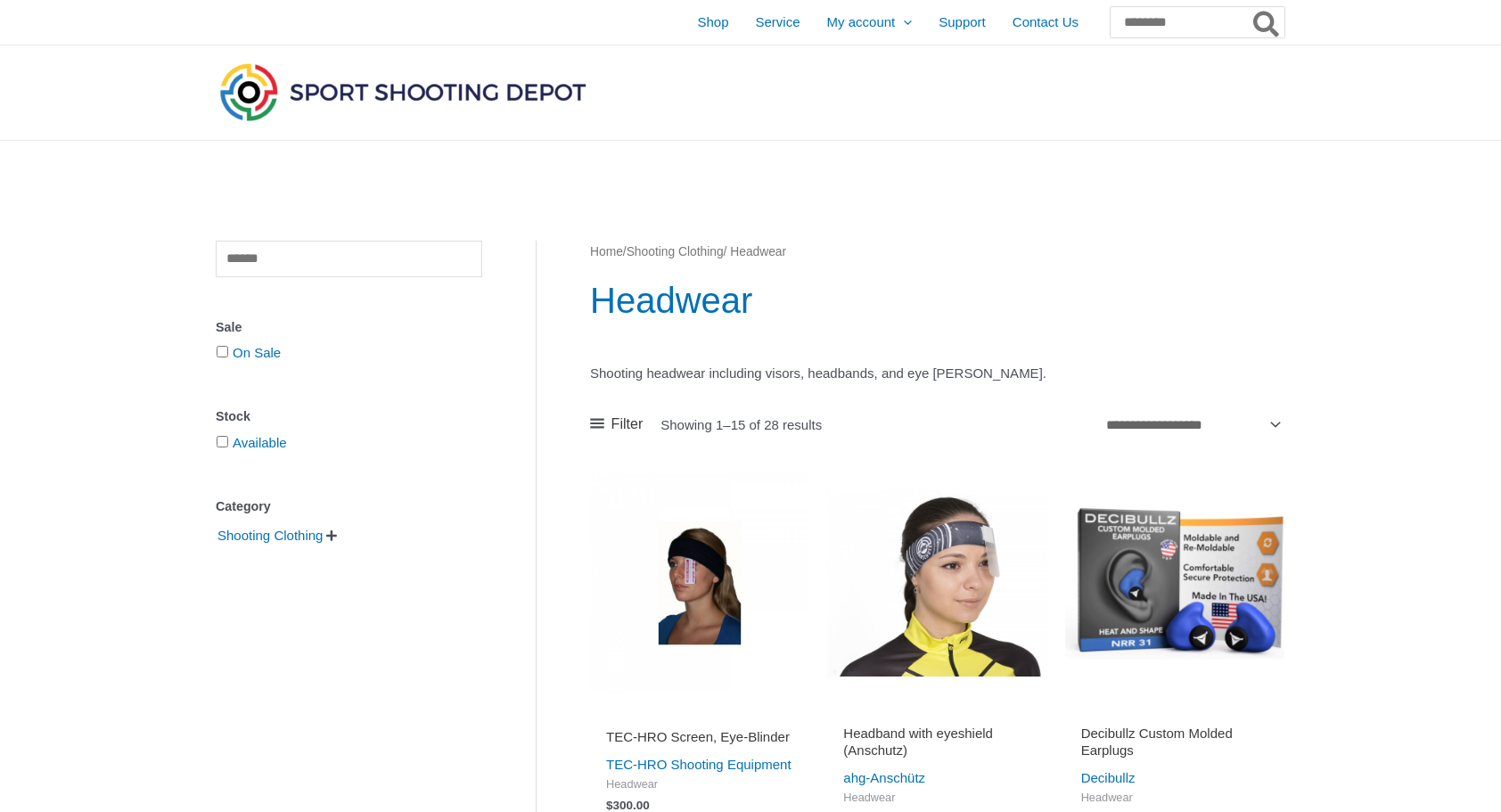
click at [942, 591] on img at bounding box center [936, 582] width 219 height 219
